Goal: Task Accomplishment & Management: Manage account settings

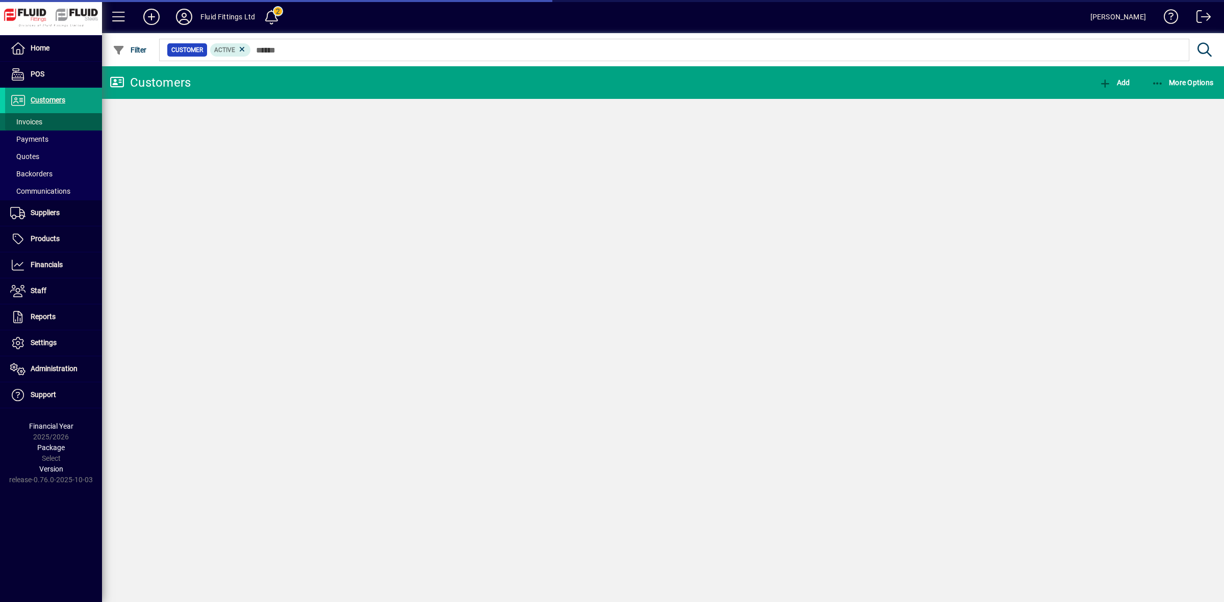
click at [31, 118] on span "Invoices" at bounding box center [26, 122] width 32 height 8
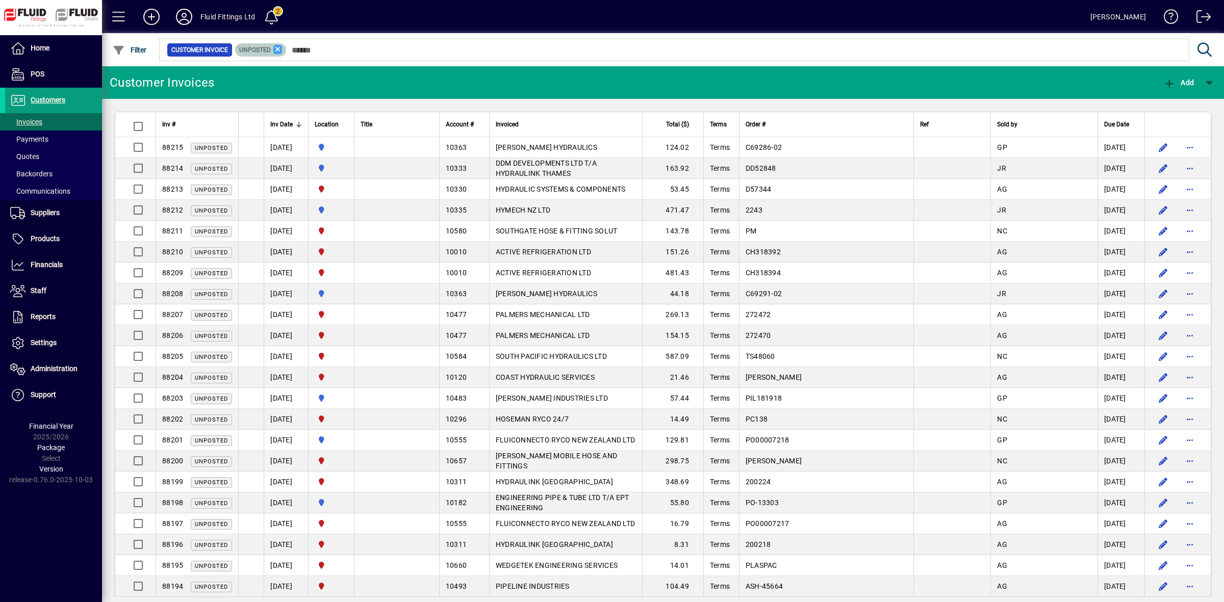
click at [274, 46] on icon at bounding box center [277, 49] width 9 height 9
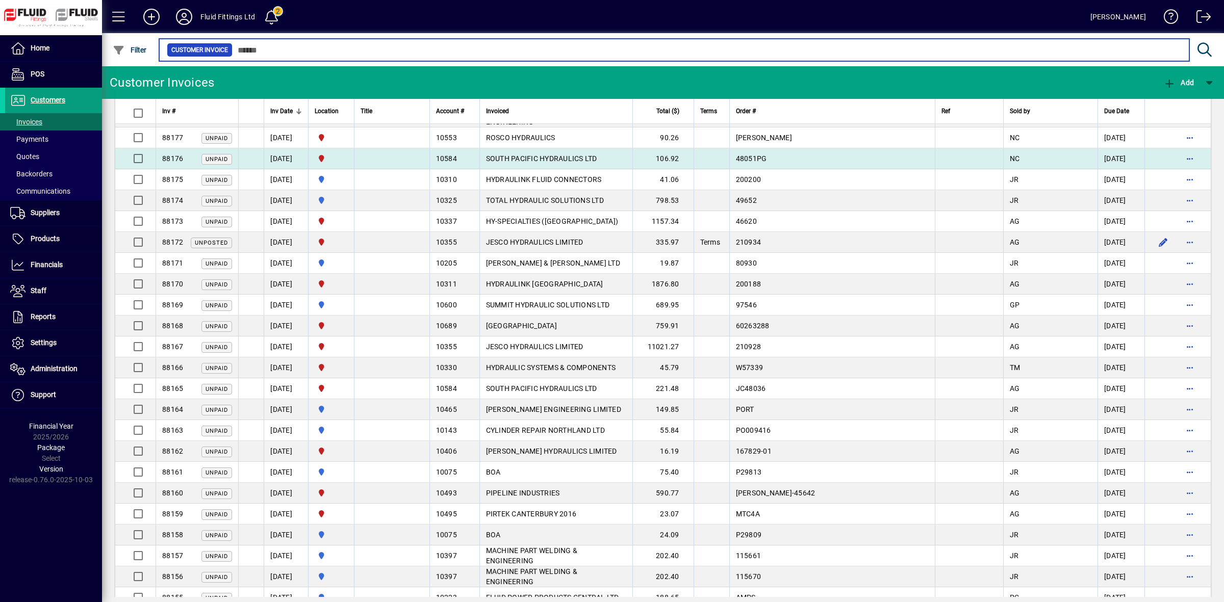
scroll to position [1020, 0]
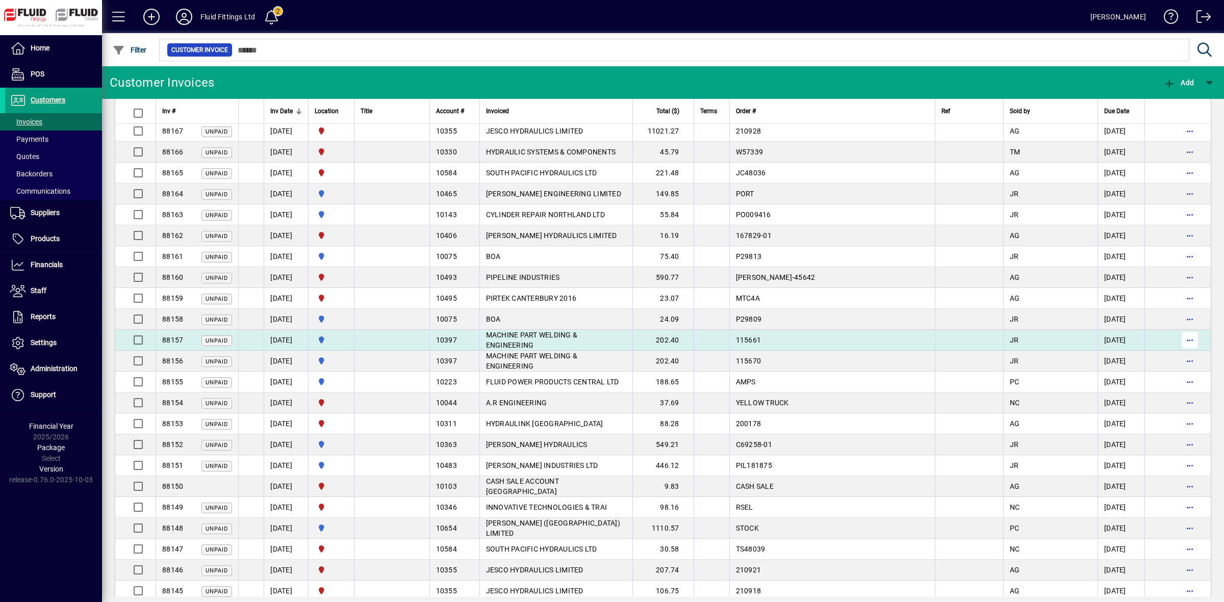
click at [1178, 346] on span "button" at bounding box center [1190, 340] width 24 height 24
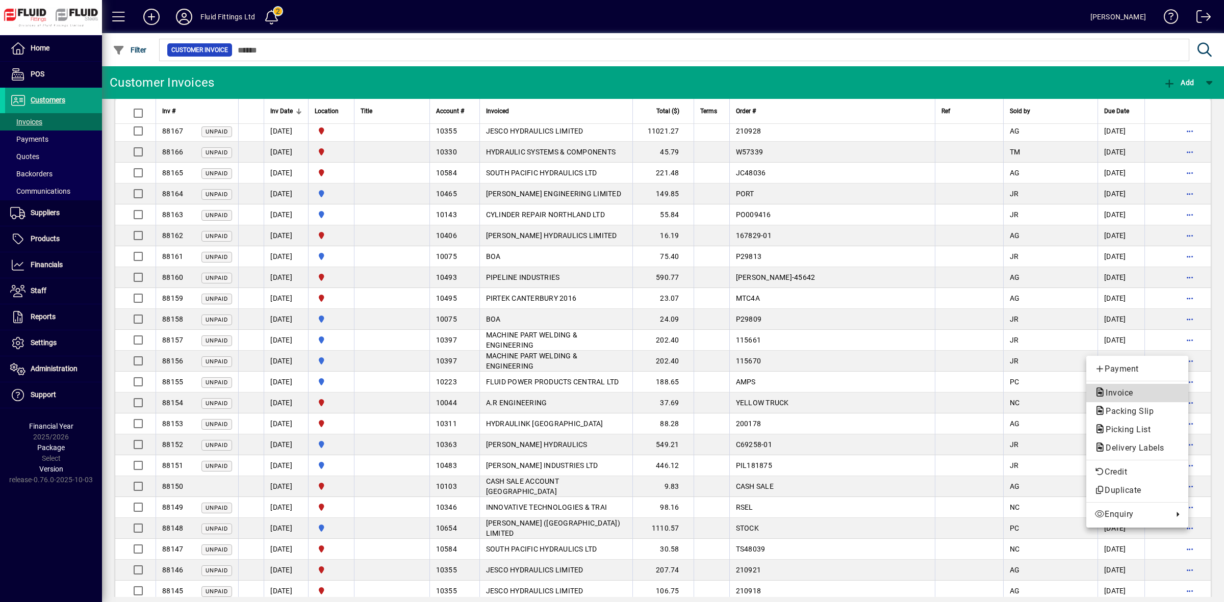
click at [1133, 391] on span "Invoice" at bounding box center [1117, 393] width 44 height 10
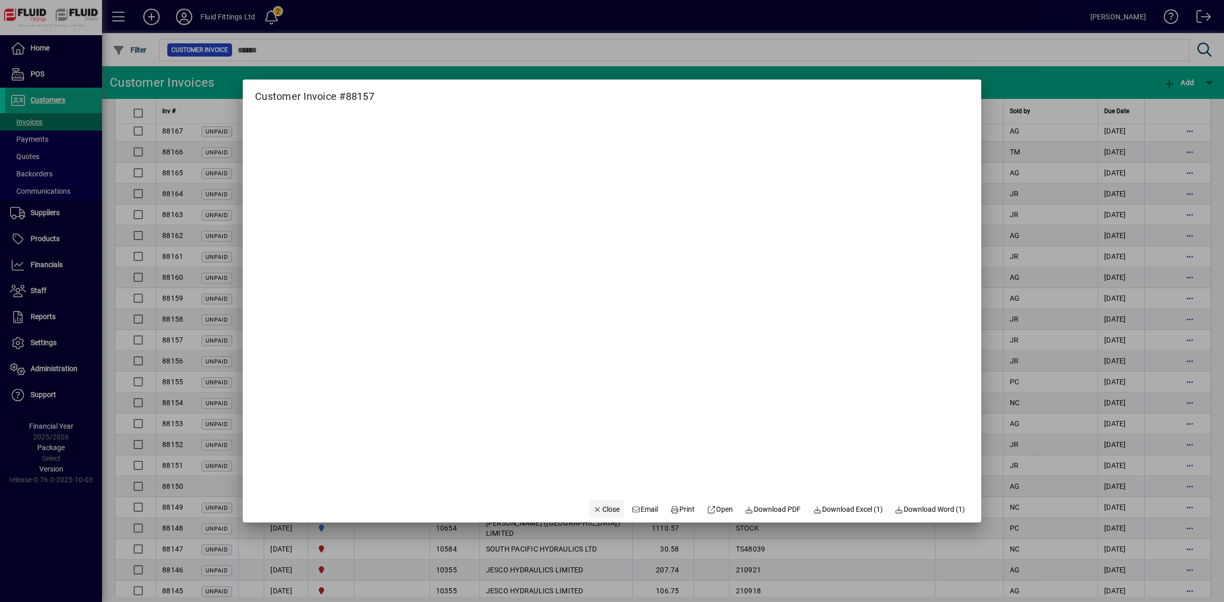
click at [593, 514] on span "Close" at bounding box center [606, 509] width 27 height 11
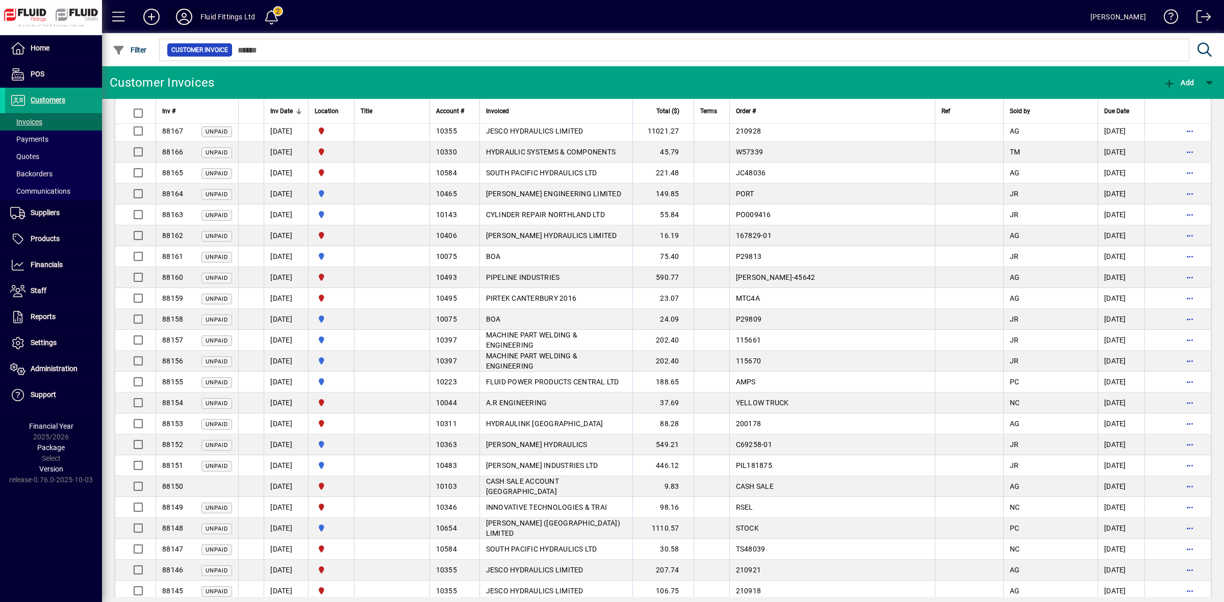
click at [185, 18] on icon at bounding box center [184, 17] width 20 height 16
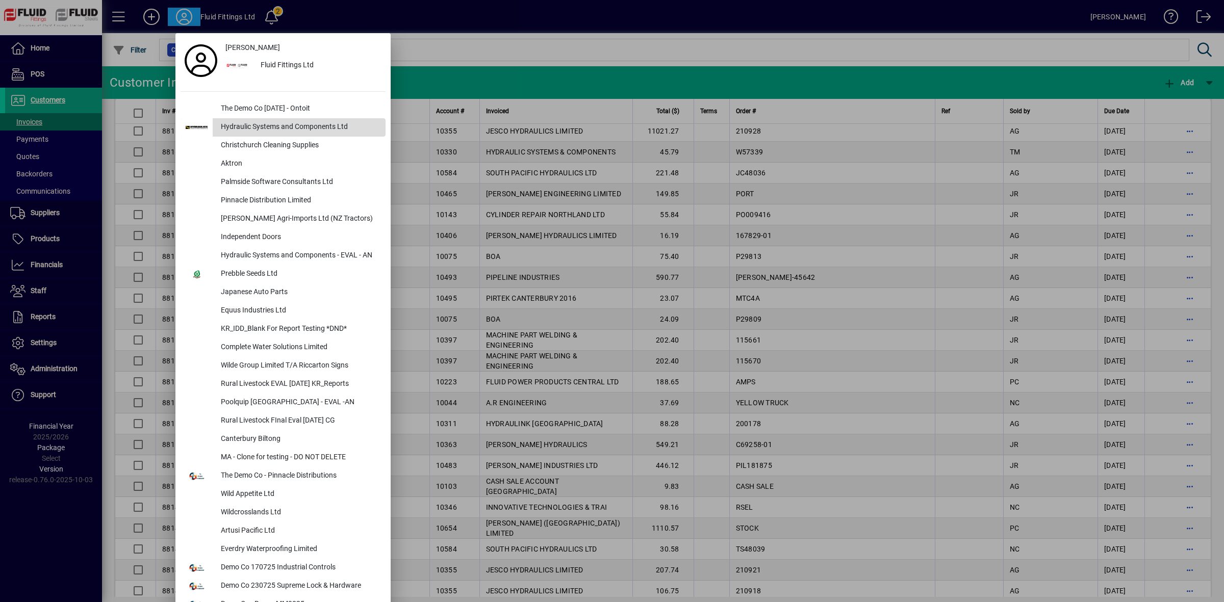
click at [241, 129] on div "Hydraulic Systems and Components Ltd" at bounding box center [299, 127] width 173 height 18
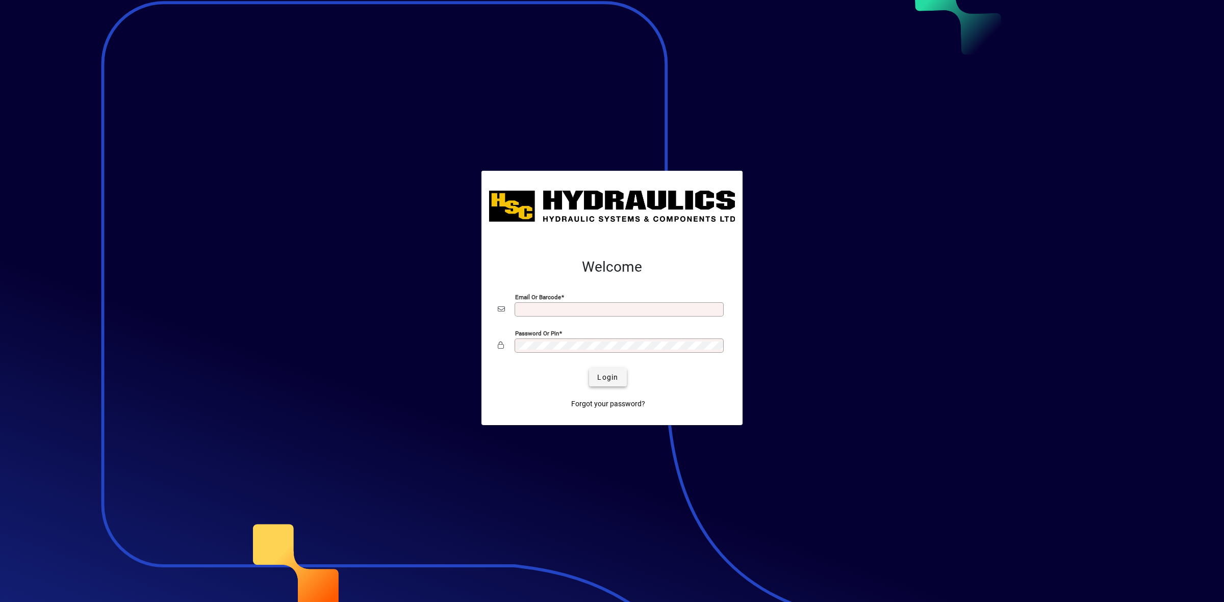
type input "**********"
click at [606, 376] on span "Login" at bounding box center [607, 377] width 21 height 11
